Goal: Information Seeking & Learning: Learn about a topic

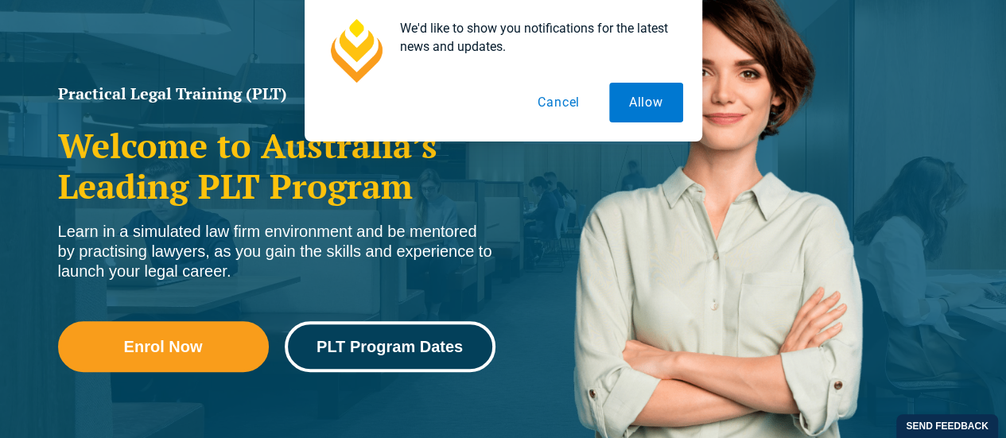
click at [387, 359] on link "PLT Program Dates" at bounding box center [390, 346] width 211 height 51
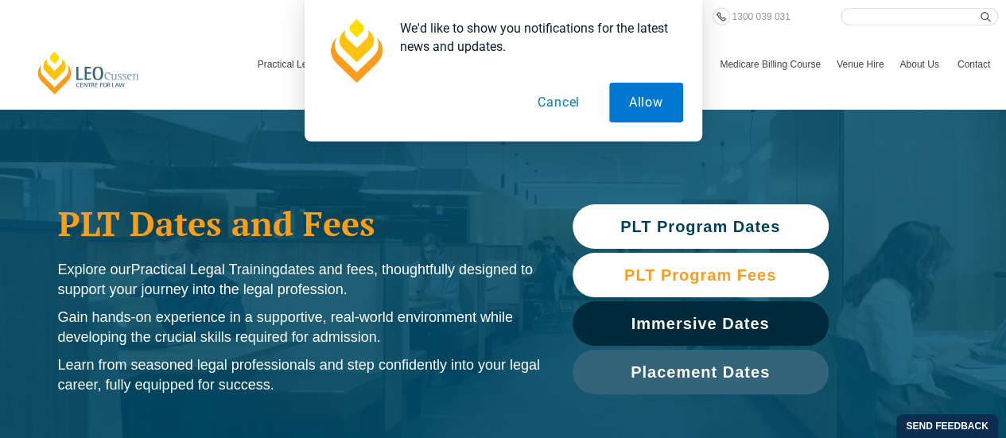
click at [705, 262] on link "PLT Program Fees" at bounding box center [701, 275] width 256 height 45
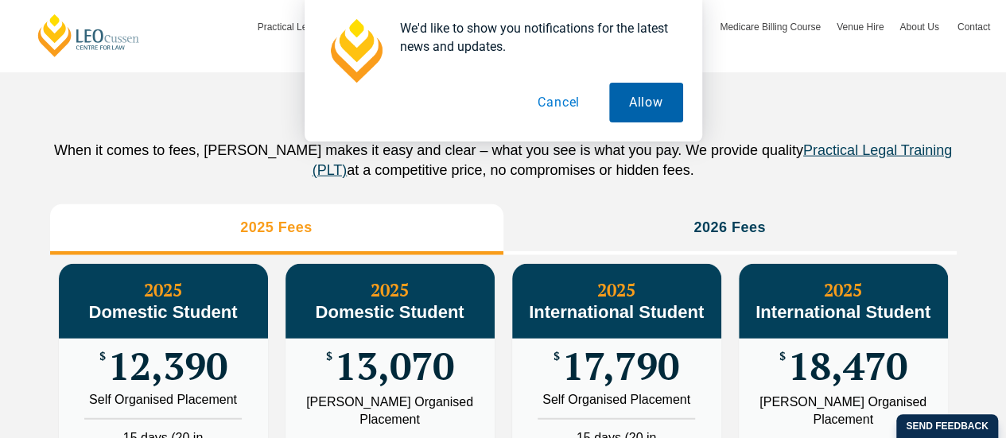
scroll to position [1765, 0]
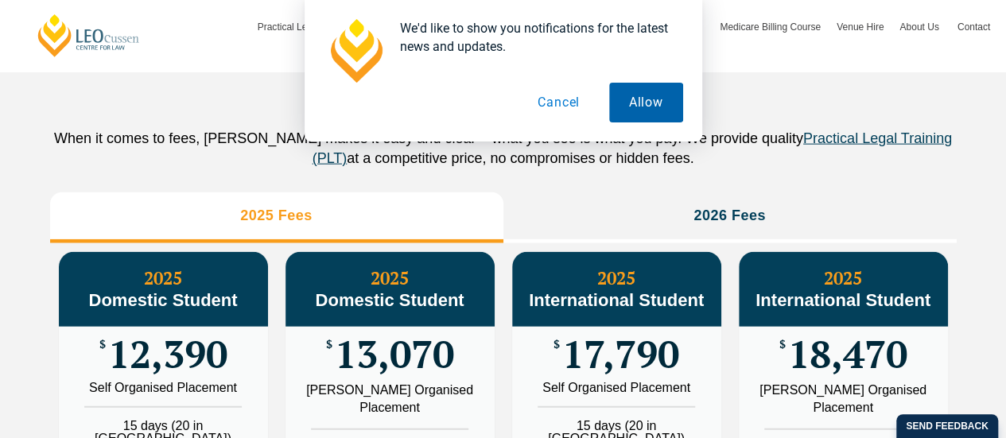
click at [619, 104] on button "Allow" at bounding box center [646, 103] width 74 height 40
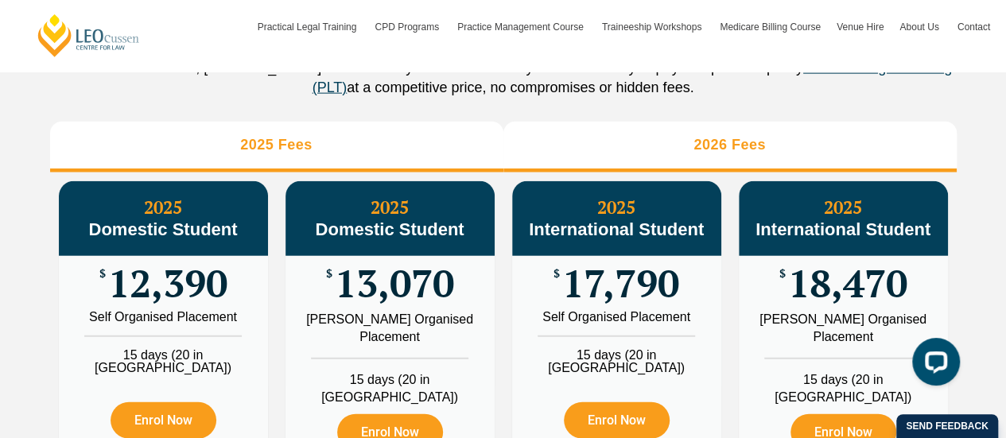
scroll to position [1855, 0]
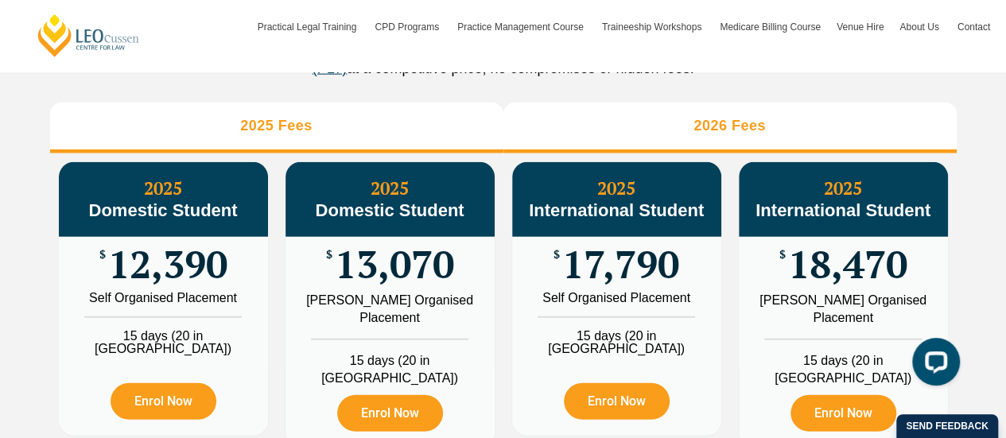
click at [736, 130] on li "2026 Fees" at bounding box center [729, 128] width 453 height 51
click at [474, 142] on li "2025 Fees" at bounding box center [276, 128] width 453 height 51
click at [780, 136] on li "2026 Fees" at bounding box center [729, 128] width 453 height 51
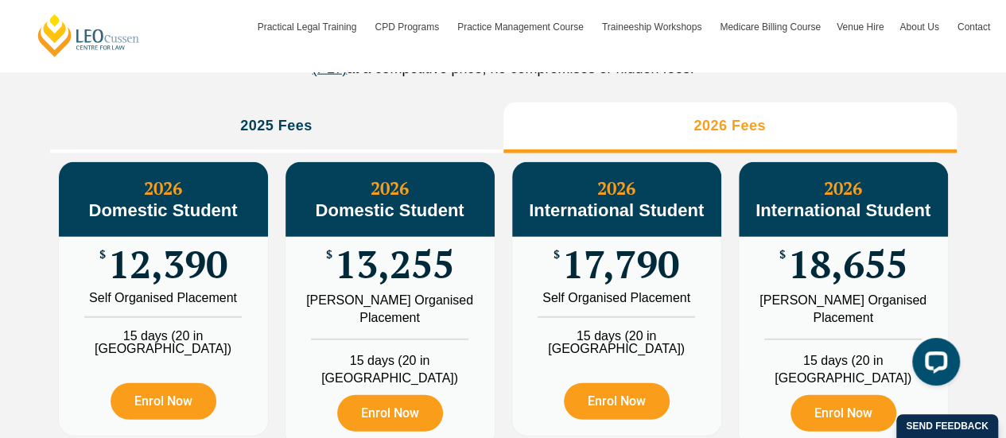
click at [745, 135] on h3 "2026 Fees" at bounding box center [730, 126] width 72 height 18
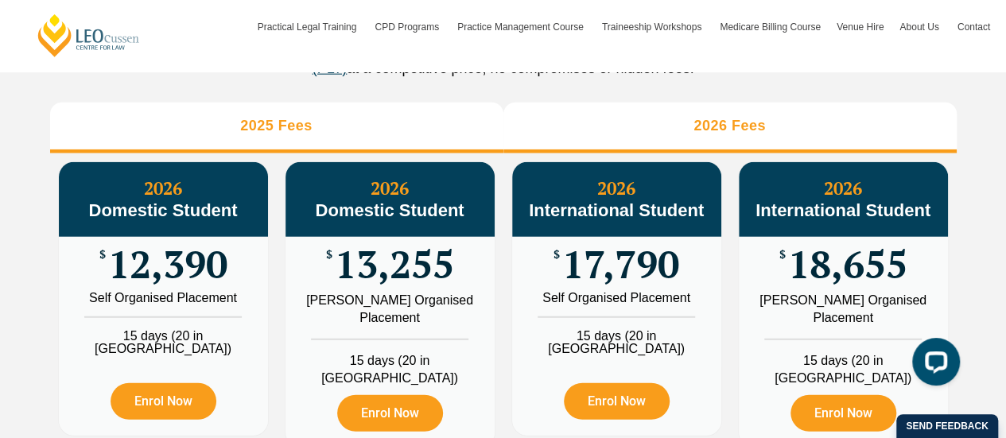
click at [342, 127] on li "2025 Fees" at bounding box center [276, 128] width 453 height 51
click at [667, 126] on li "2026 Fees" at bounding box center [729, 128] width 453 height 51
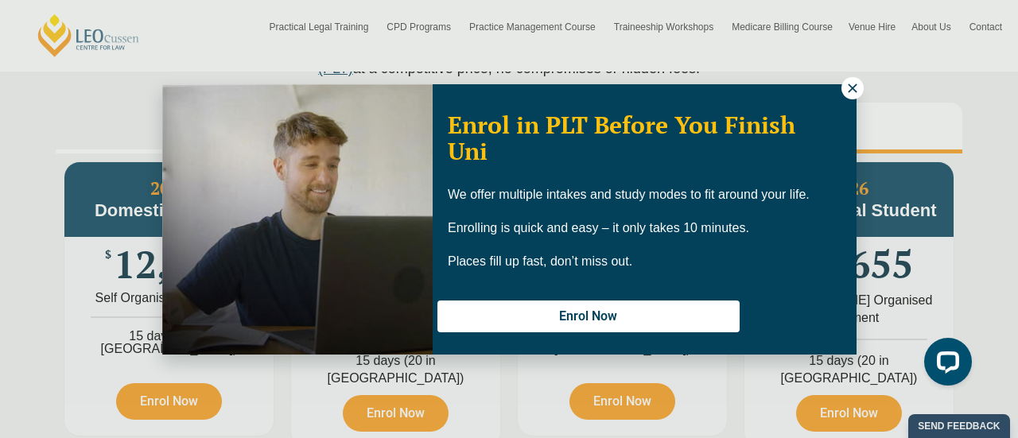
click at [849, 91] on icon at bounding box center [852, 88] width 9 height 9
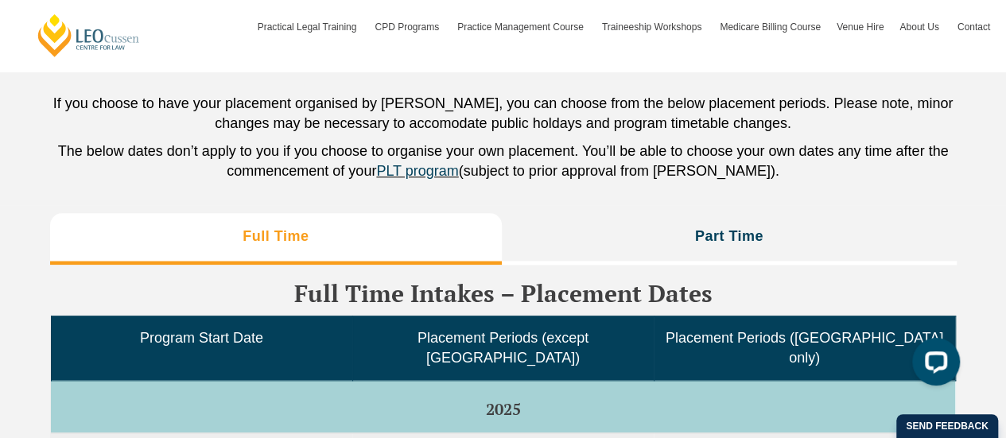
scroll to position [3904, 0]
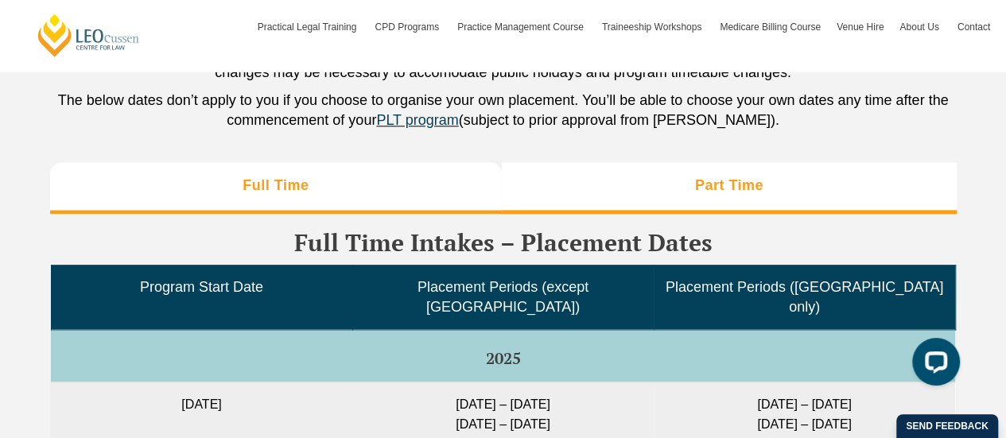
click at [674, 162] on li "Part Time" at bounding box center [729, 187] width 455 height 51
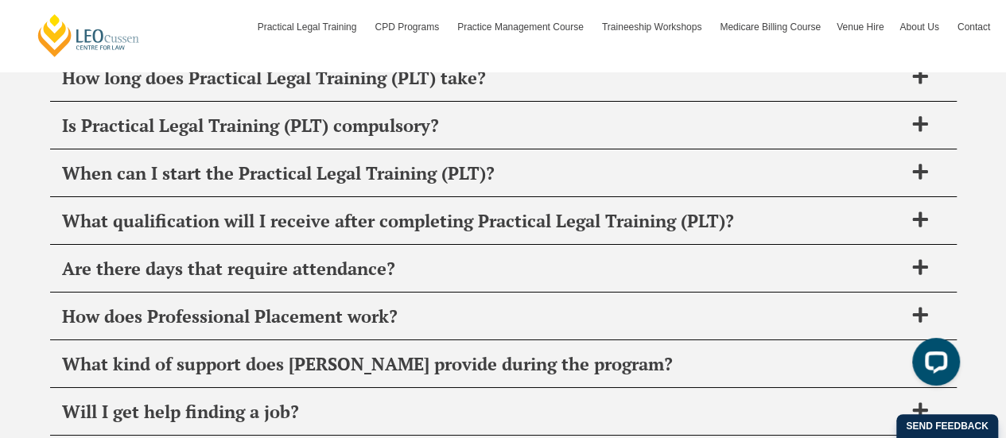
scroll to position [5871, 0]
